Goal: Task Accomplishment & Management: Use online tool/utility

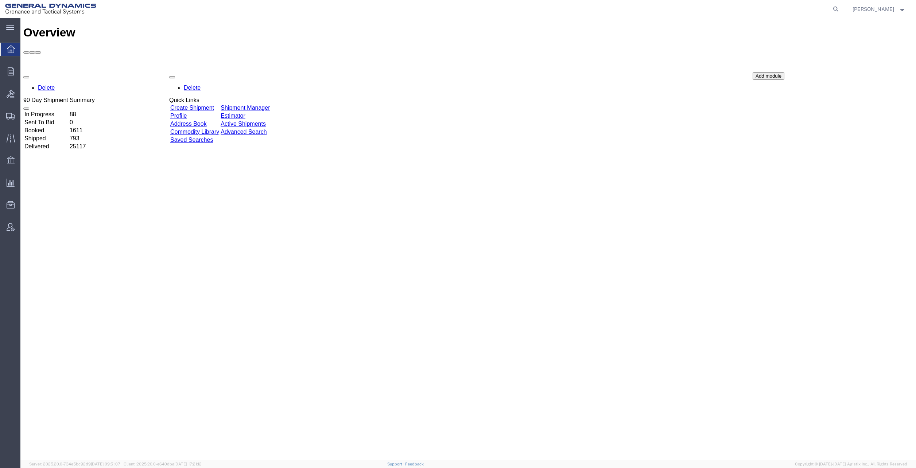
click at [841, 11] on icon at bounding box center [836, 9] width 10 height 10
click at [685, 11] on input "search" at bounding box center [720, 9] width 222 height 18
paste input "57050549"
type input "57050549"
click at [841, 10] on icon at bounding box center [836, 9] width 10 height 10
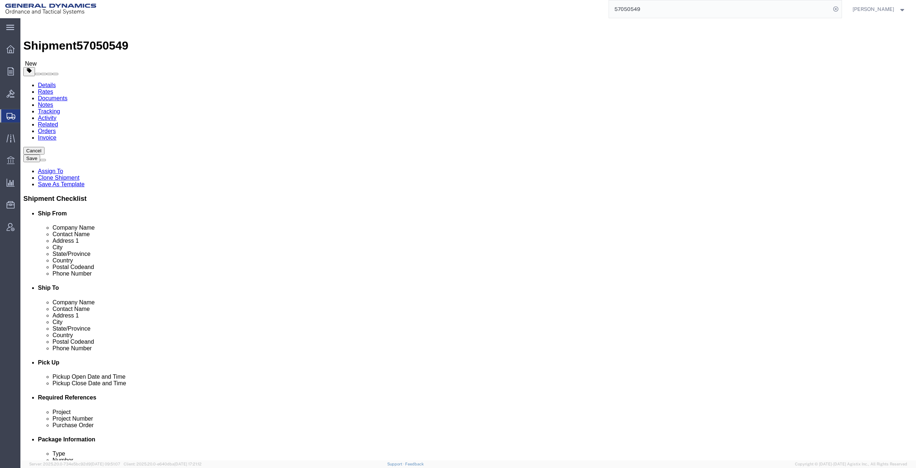
select select
select select "310"
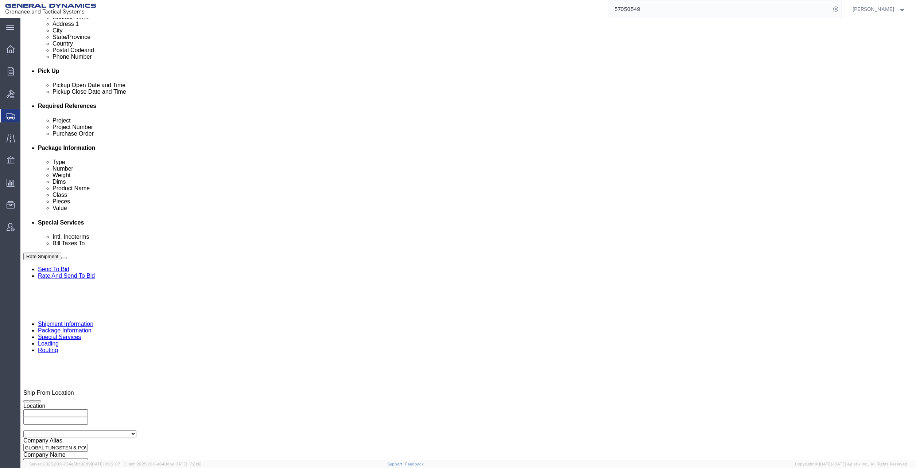
scroll to position [314, 0]
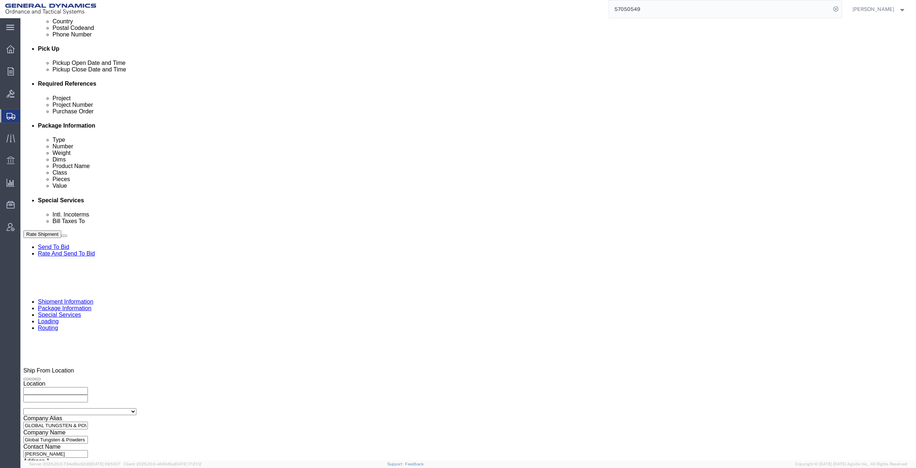
click input "text"
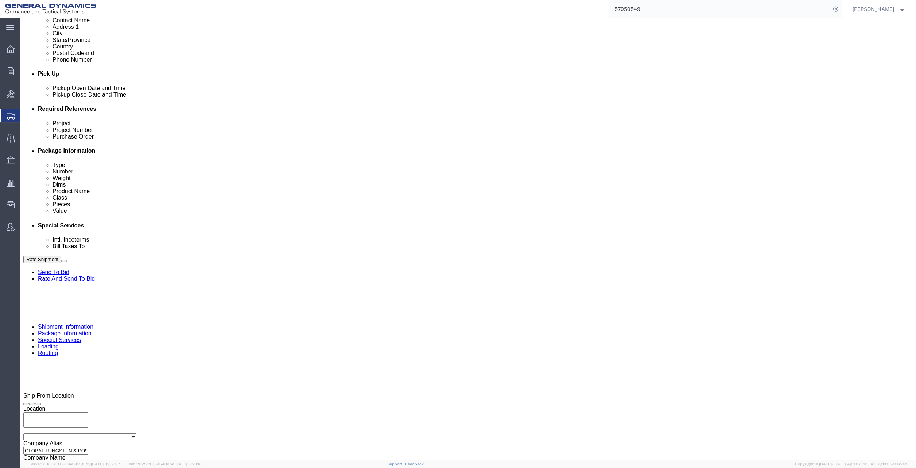
scroll to position [278, 0]
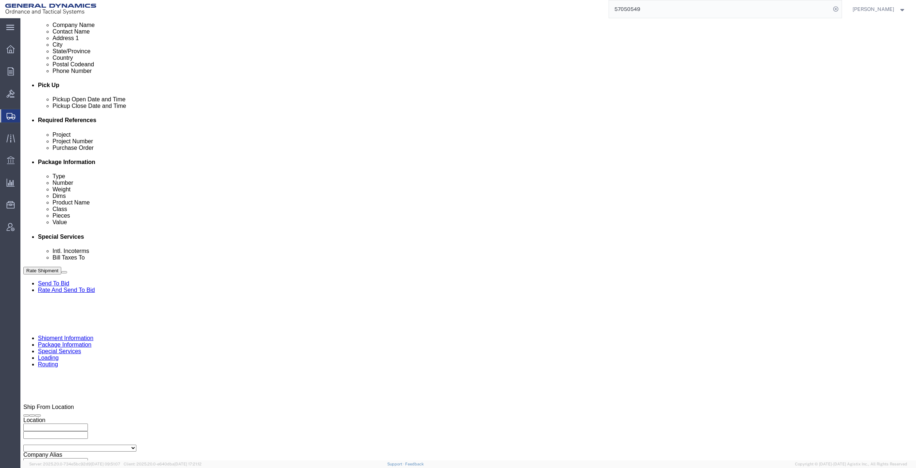
type input "NA"
click input "text"
type input "NA"
click input "text"
click input "822208055"
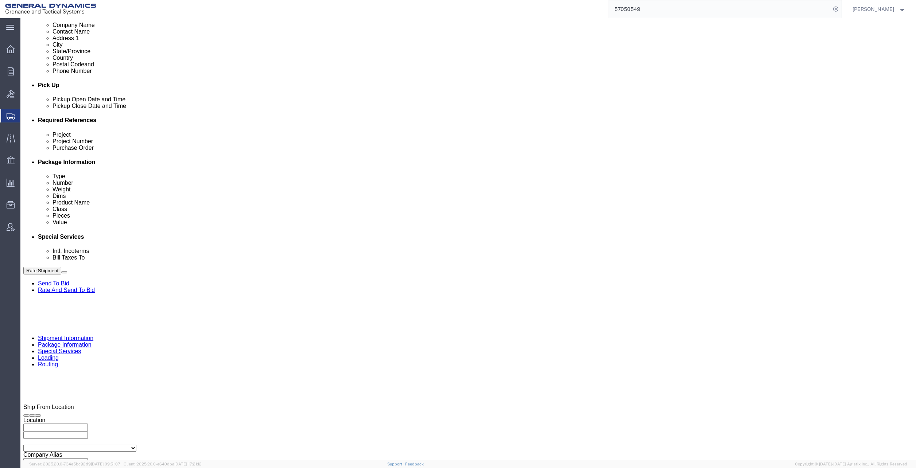
click input "822208055"
click input "text"
paste input "822208055"
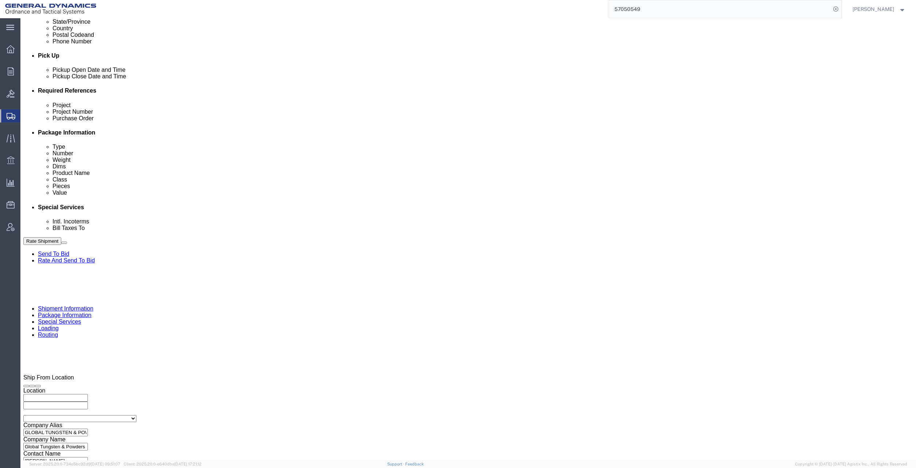
scroll to position [314, 0]
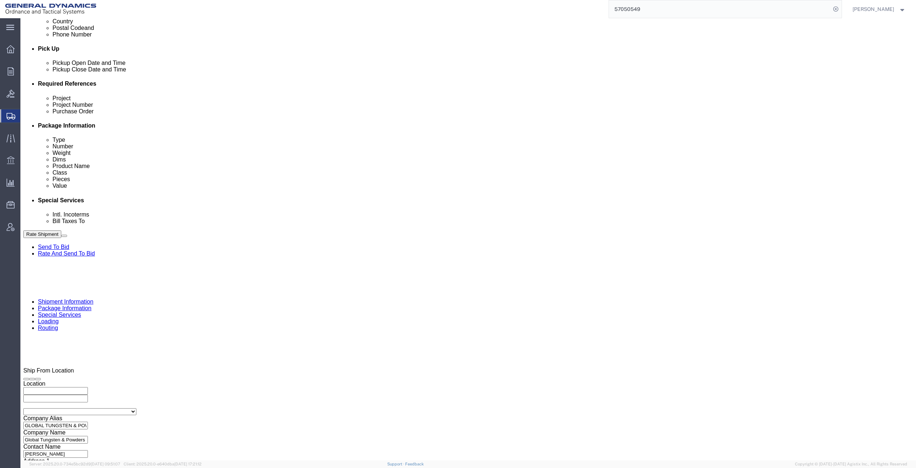
type input "822208055"
click button "Continue"
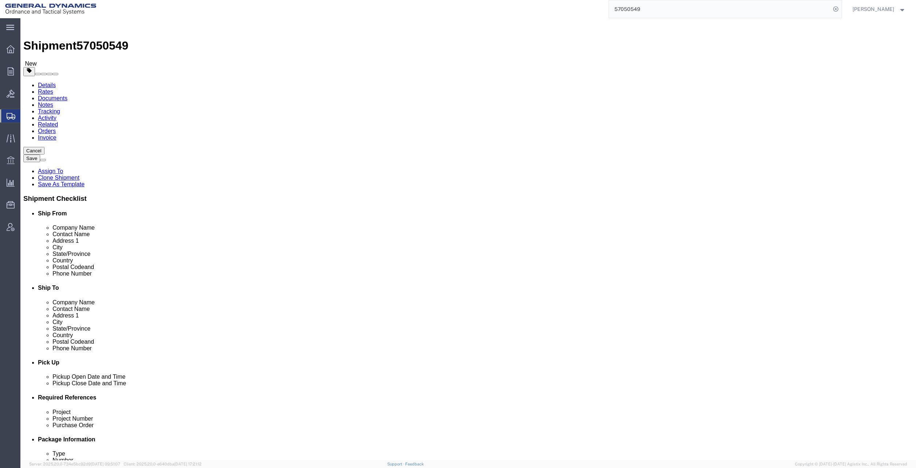
click dd "298.00 Each"
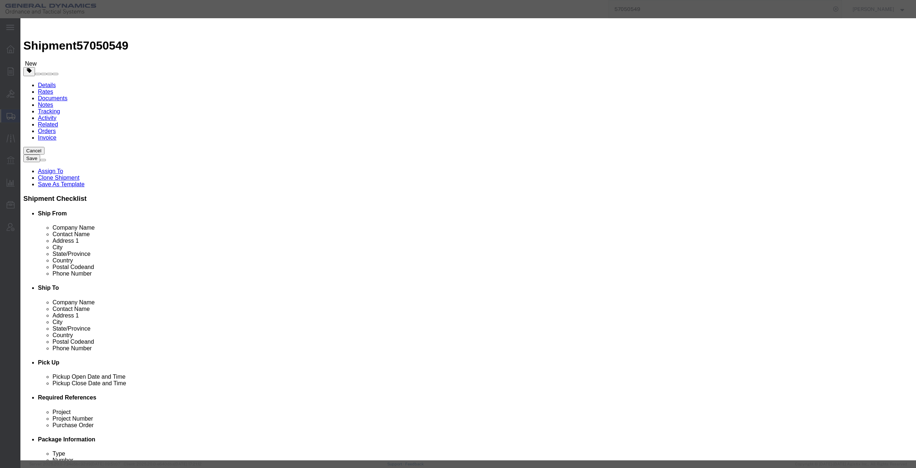
click select "Select 50 55 60 65 70 85 92.5 100 125 175 250 300 400"
select select "55"
click select "Select 50 55 60 65 70 85 92.5 100 125 175 250 300 400"
click button "Save & Close"
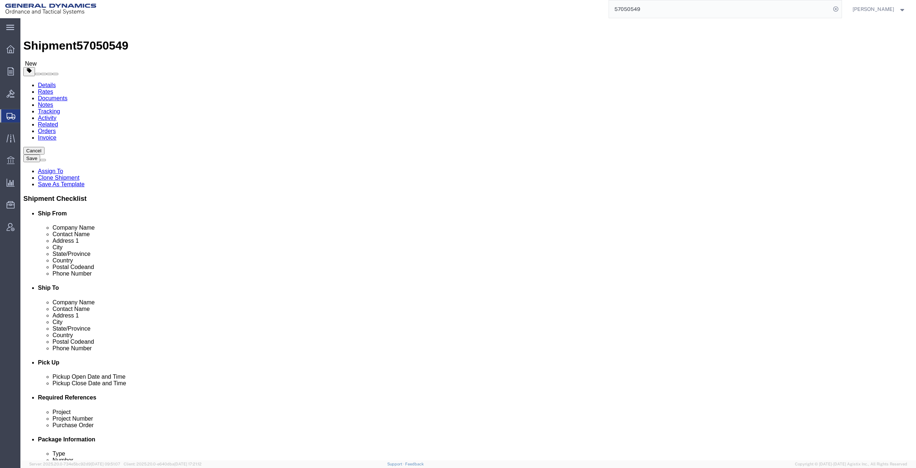
click icon
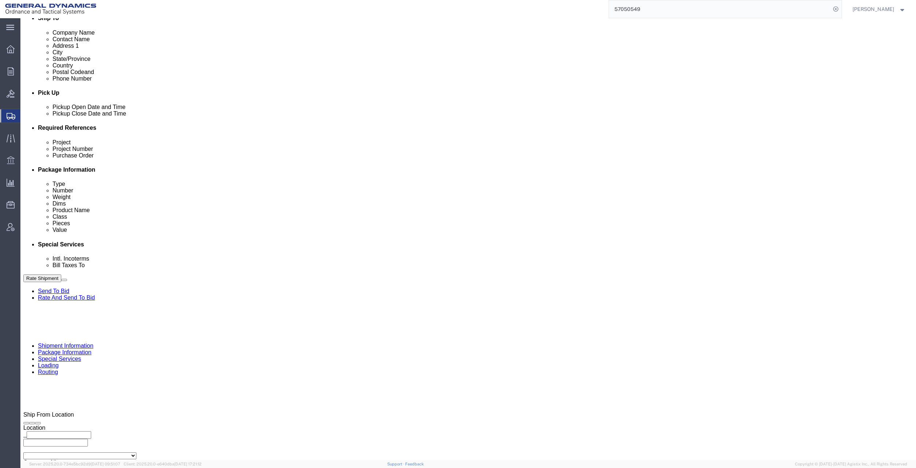
scroll to position [292, 0]
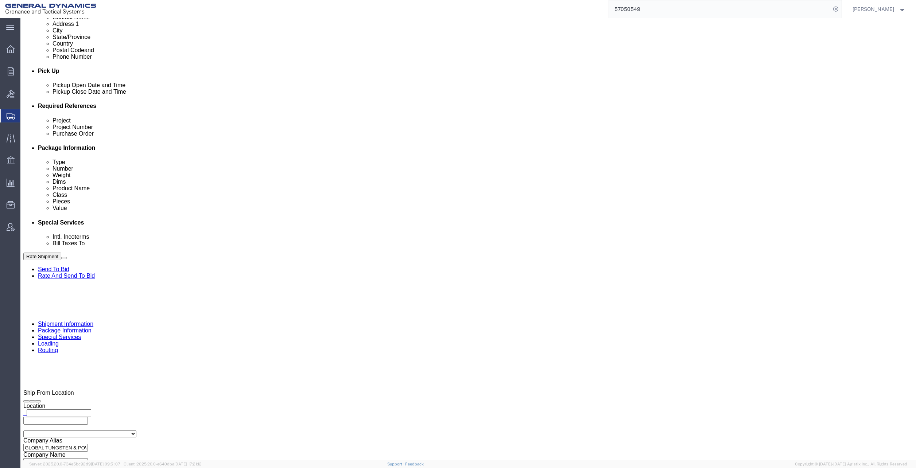
click select "Select Buyer Cost Center Department Operations Number Order Number Sales Person"
select select "DEPARTMENT"
click select "Select Buyer Cost Center Department Operations Number Order Number Sales Person"
click select "Select [GEOGRAPHIC_DATA] [GEOGRAPHIC_DATA] [GEOGRAPHIC_DATA] [GEOGRAPHIC_DATA] …"
select select "1763983"
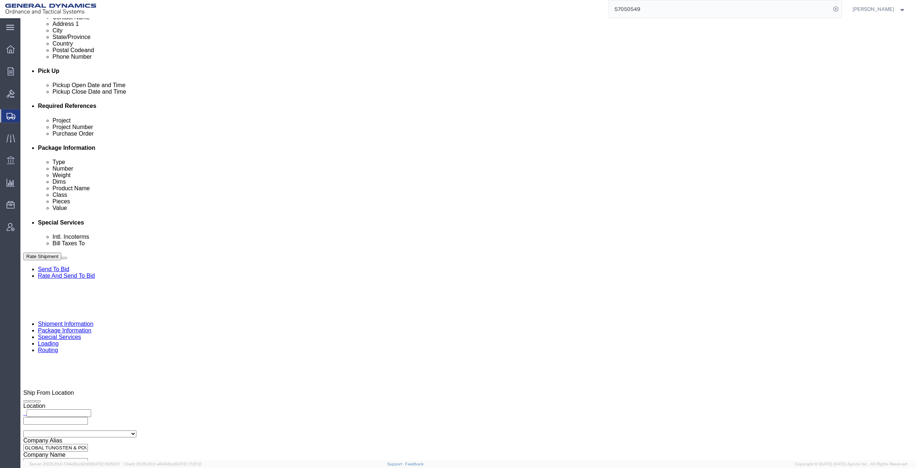
click select "Select [GEOGRAPHIC_DATA] [GEOGRAPHIC_DATA] [GEOGRAPHIC_DATA] [GEOGRAPHIC_DATA] …"
click button "Rate Shipment"
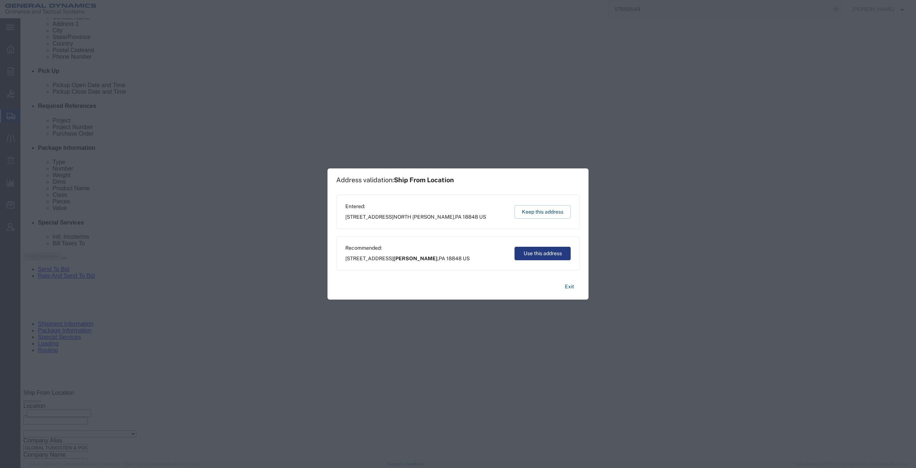
click at [544, 211] on button "Keep this address" at bounding box center [543, 211] width 56 height 13
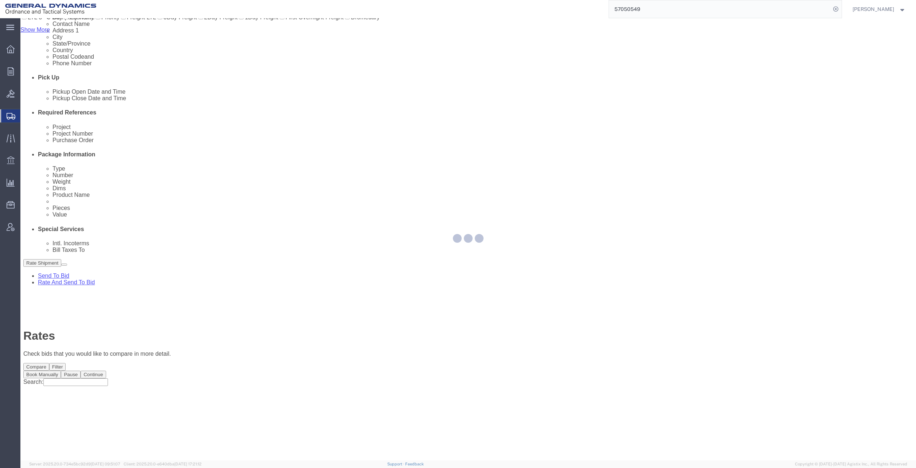
scroll to position [0, 0]
